Goal: Information Seeking & Learning: Find specific fact

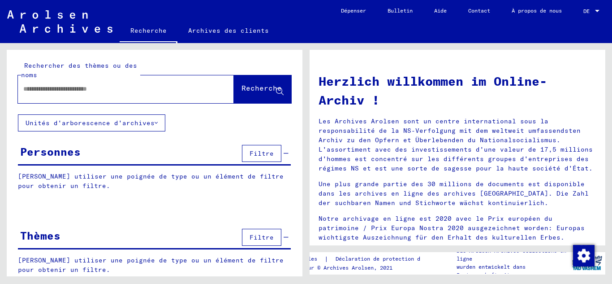
click at [74, 94] on div at bounding box center [112, 89] width 189 height 20
click at [73, 90] on input "text" at bounding box center [115, 88] width 184 height 9
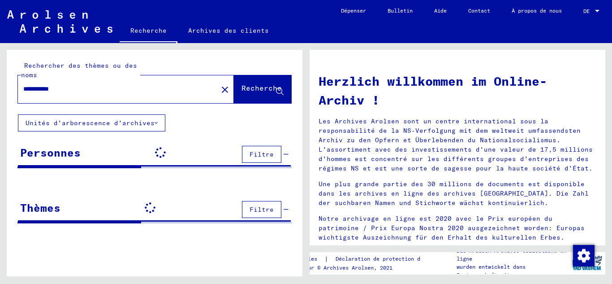
click at [242, 89] on font "Recherche" at bounding box center [262, 87] width 40 height 9
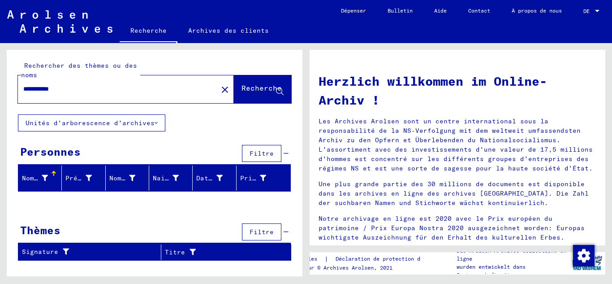
click at [56, 87] on input "**********" at bounding box center [115, 88] width 184 height 9
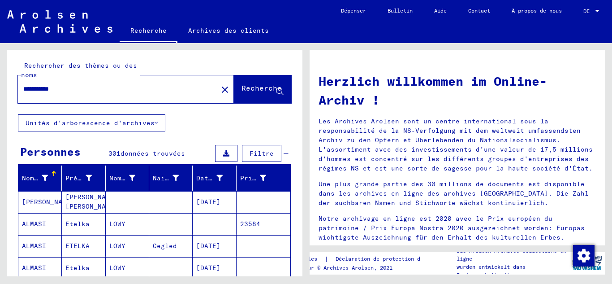
drag, startPoint x: 83, startPoint y: 92, endPoint x: 0, endPoint y: 92, distance: 83.4
click at [0, 92] on div "**********" at bounding box center [153, 159] width 306 height 233
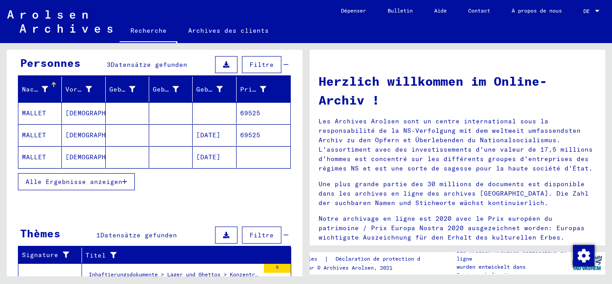
scroll to position [90, 0]
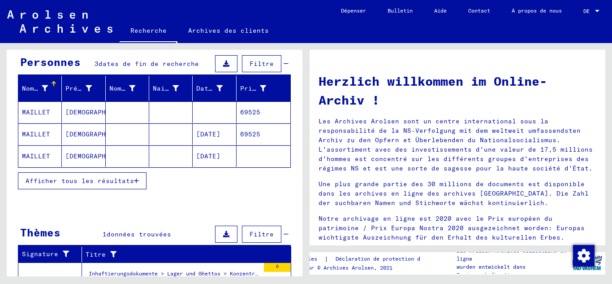
click at [193, 133] on mat-cell "[DATE]" at bounding box center [214, 134] width 43 height 22
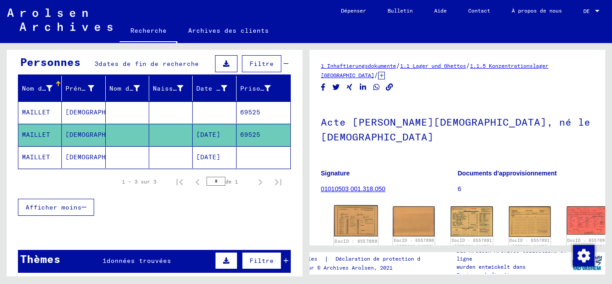
click at [356, 207] on img at bounding box center [356, 220] width 44 height 31
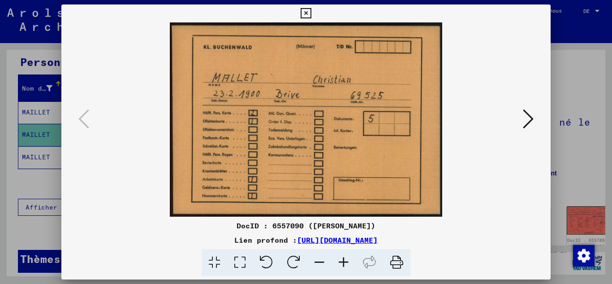
click at [522, 123] on button at bounding box center [528, 120] width 16 height 26
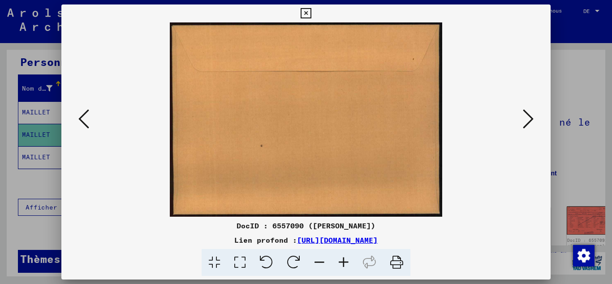
click at [526, 124] on icon at bounding box center [528, 119] width 11 height 22
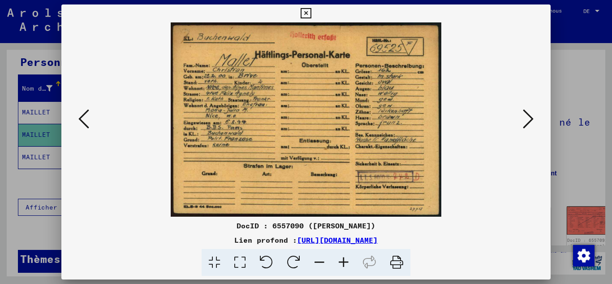
click at [526, 124] on icon at bounding box center [528, 119] width 11 height 22
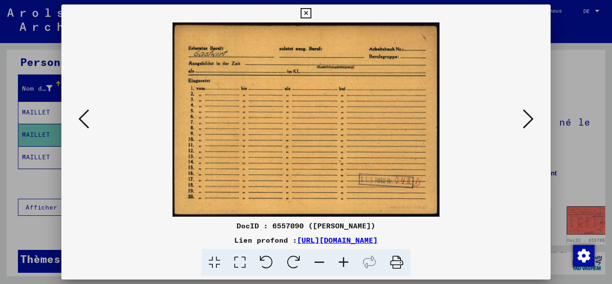
click at [534, 121] on button at bounding box center [528, 120] width 16 height 26
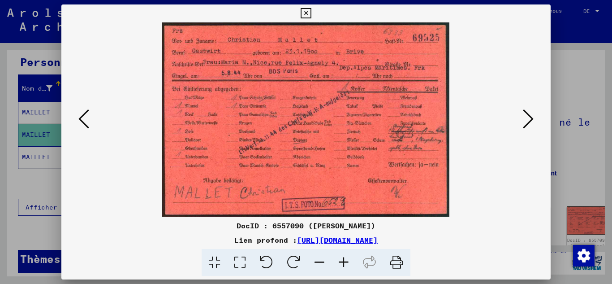
click at [534, 121] on button at bounding box center [528, 120] width 16 height 26
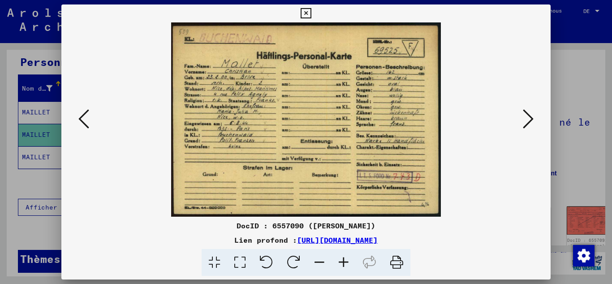
click at [534, 121] on button at bounding box center [528, 120] width 16 height 26
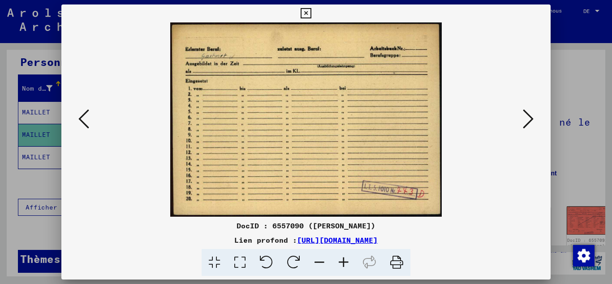
click at [534, 121] on button at bounding box center [528, 120] width 16 height 26
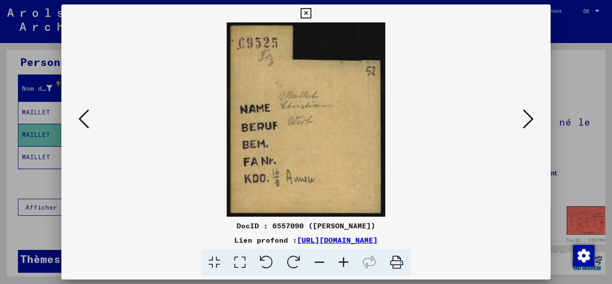
click at [534, 121] on button at bounding box center [528, 120] width 16 height 26
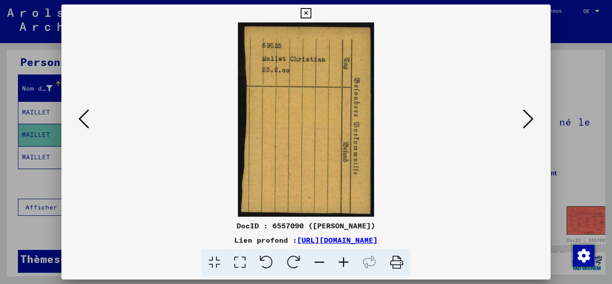
click at [534, 121] on button at bounding box center [528, 120] width 16 height 26
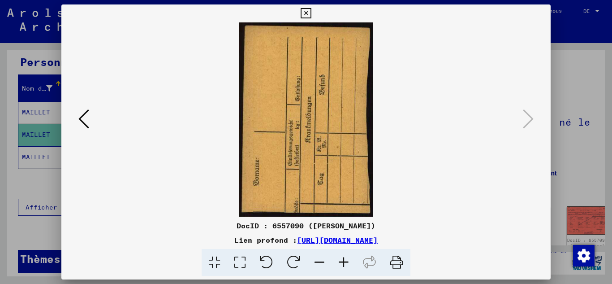
click at [0, 86] on div at bounding box center [306, 142] width 612 height 284
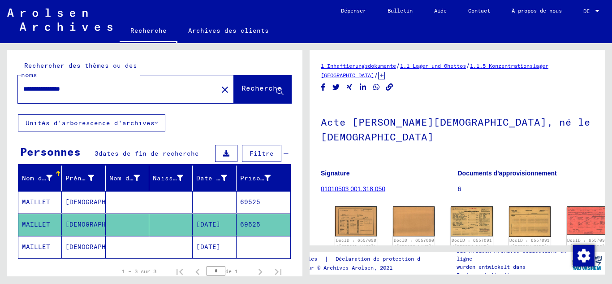
drag, startPoint x: 89, startPoint y: 93, endPoint x: 39, endPoint y: 92, distance: 49.8
click at [39, 92] on input "**********" at bounding box center [117, 88] width 189 height 9
type input "**********"
